Goal: Task Accomplishment & Management: Manage account settings

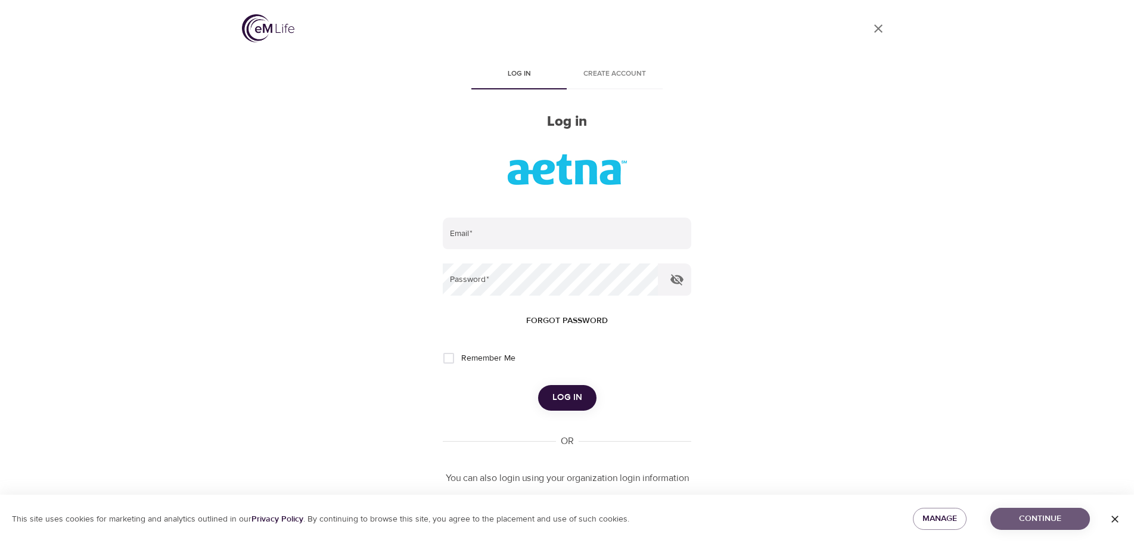
click at [1027, 519] on span "Continue" at bounding box center [1040, 518] width 80 height 15
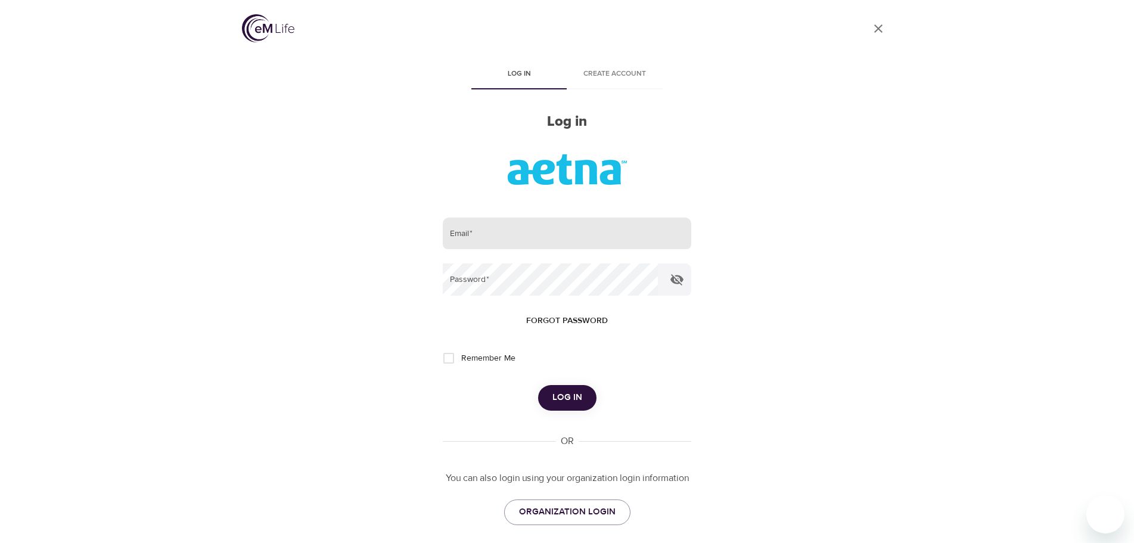
click at [487, 231] on input "email" at bounding box center [567, 233] width 248 height 32
type input "[EMAIL_ADDRESS][DOMAIN_NAME]"
click at [538, 385] on button "Log in" at bounding box center [567, 397] width 58 height 25
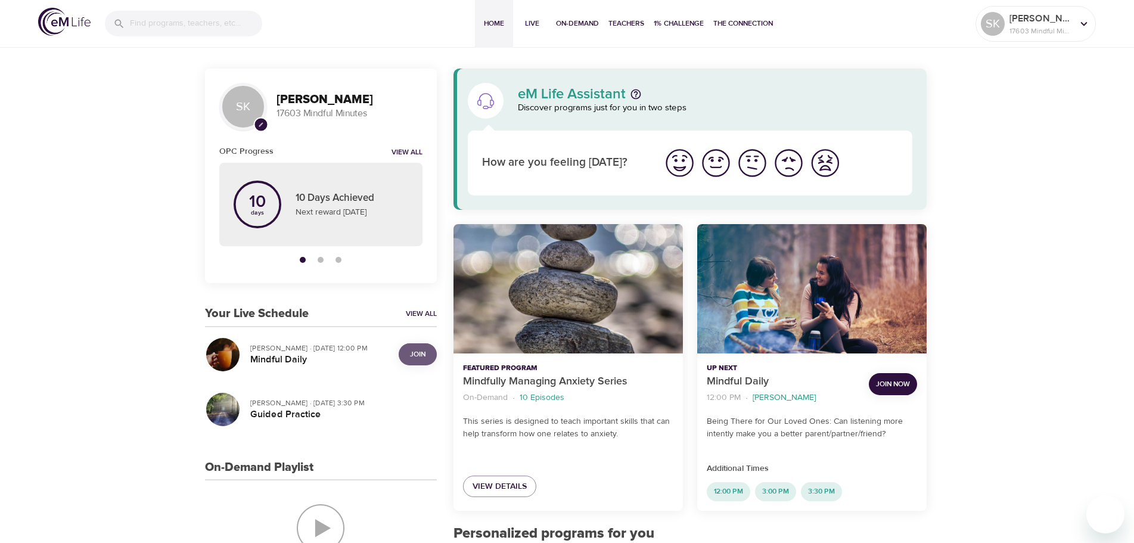
click at [414, 354] on span "Join" at bounding box center [417, 354] width 15 height 13
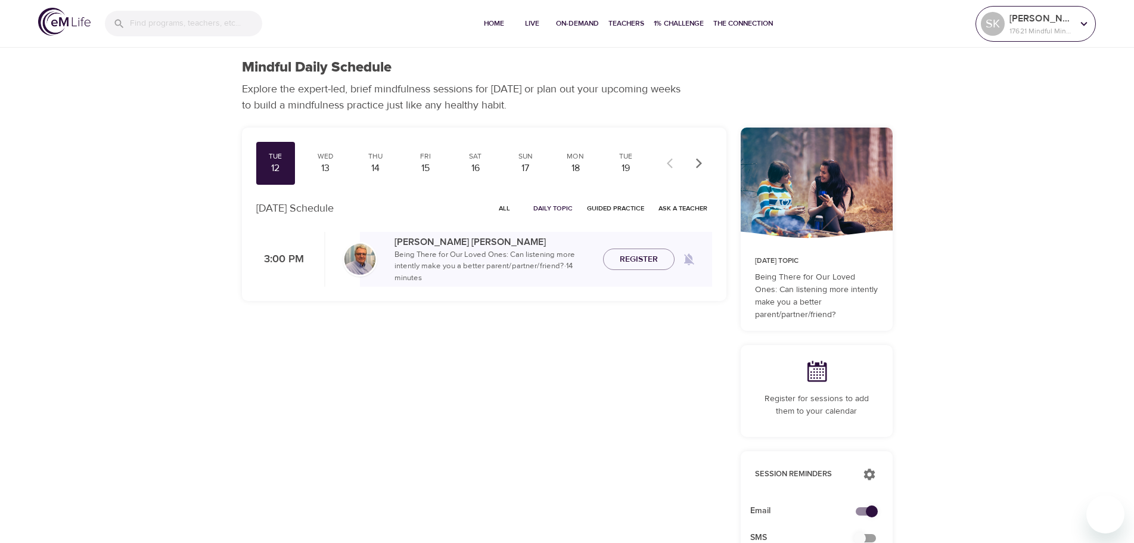
click at [1082, 20] on icon at bounding box center [1083, 23] width 13 height 13
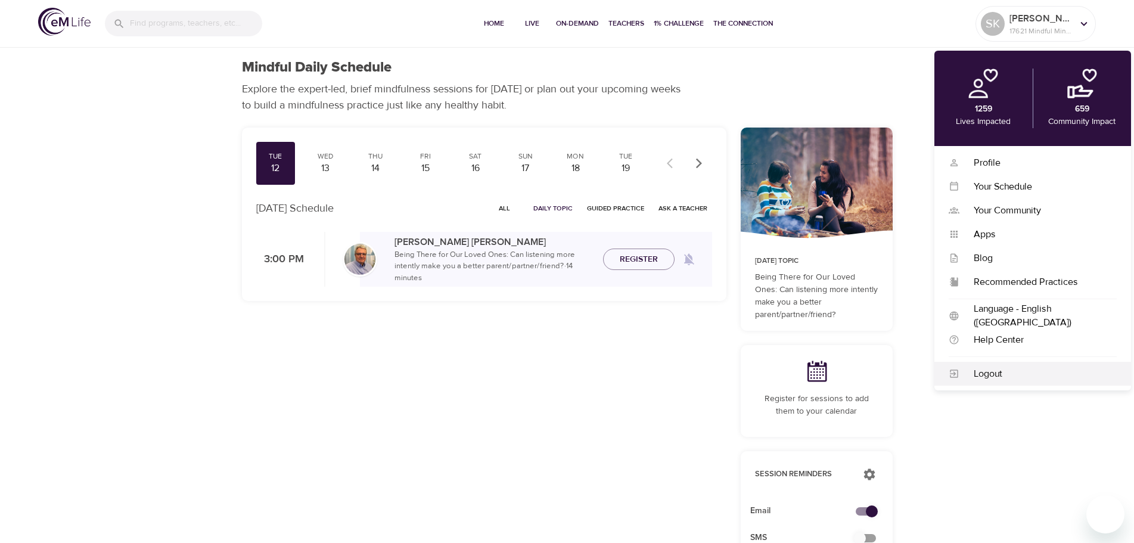
click at [990, 373] on div "Logout" at bounding box center [1037, 374] width 157 height 14
